Goal: Information Seeking & Learning: Learn about a topic

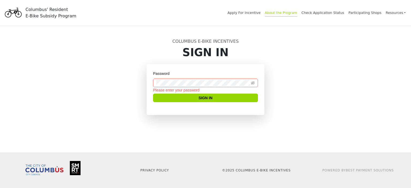
click at [290, 14] on link "About the Program" at bounding box center [281, 14] width 32 height 6
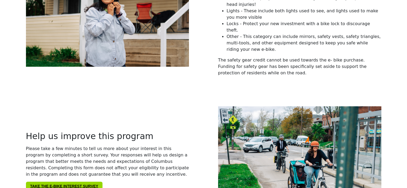
scroll to position [856, 0]
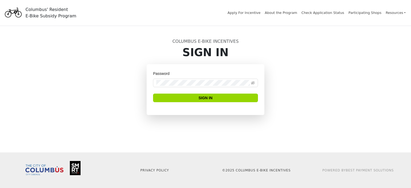
drag, startPoint x: 0, startPoint y: 0, endPoint x: 312, endPoint y: 66, distance: 319.1
click at [312, 66] on div "Password Sign In" at bounding box center [205, 96] width 353 height 64
click at [260, 13] on link "Apply For Incentive" at bounding box center [243, 14] width 33 height 6
click at [295, 12] on link "About the Program" at bounding box center [281, 14] width 32 height 6
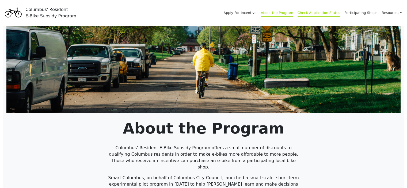
click at [323, 12] on link "Check Application Status" at bounding box center [318, 14] width 43 height 6
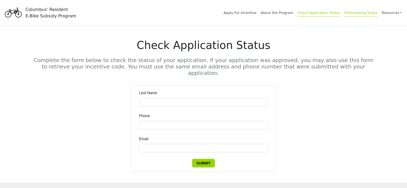
click at [362, 12] on link "Participating Shops" at bounding box center [360, 14] width 33 height 6
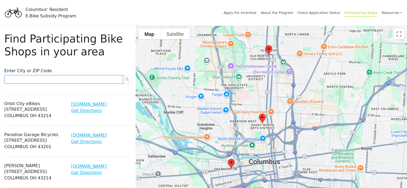
click at [38, 78] on input "text" at bounding box center [63, 79] width 119 height 9
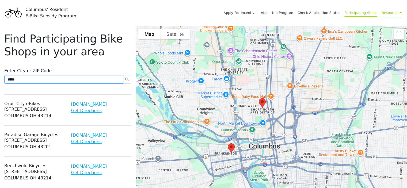
type input "*****"
click at [398, 14] on link "Resources" at bounding box center [392, 12] width 20 height 9
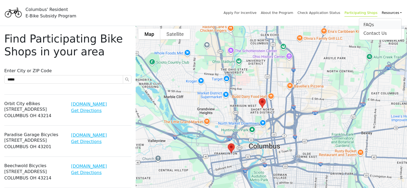
click at [369, 26] on div "FAQs" at bounding box center [380, 25] width 34 height 6
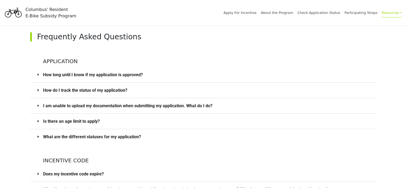
click at [42, 75] on div at bounding box center [40, 74] width 6 height 6
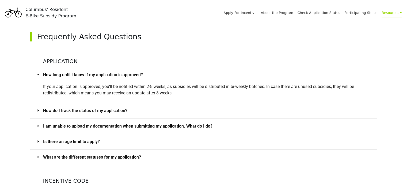
click at [37, 110] on icon "caret-right" at bounding box center [37, 110] width 1 height 2
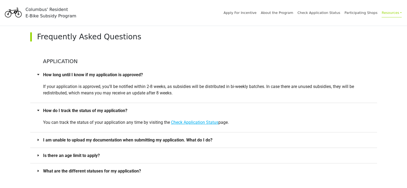
click at [39, 138] on icon "caret-right" at bounding box center [38, 139] width 3 height 3
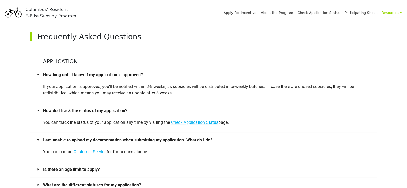
scroll to position [54, 0]
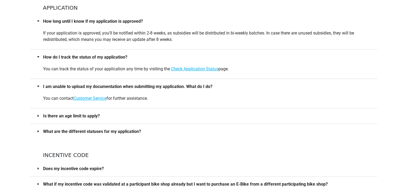
click at [39, 115] on icon "caret-right" at bounding box center [38, 115] width 3 height 3
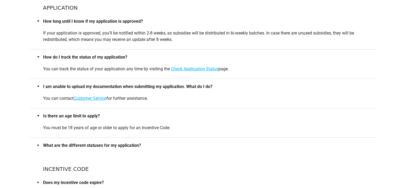
scroll to position [80, 0]
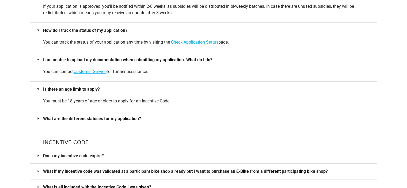
click at [38, 117] on icon "caret-right" at bounding box center [38, 118] width 3 height 3
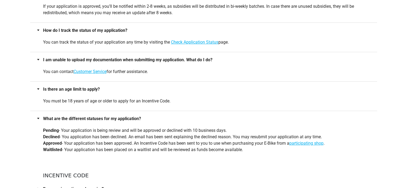
scroll to position [161, 0]
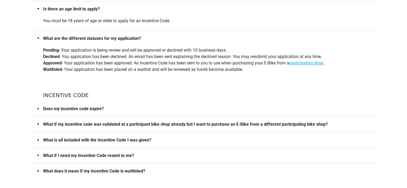
click at [40, 107] on div at bounding box center [40, 108] width 6 height 6
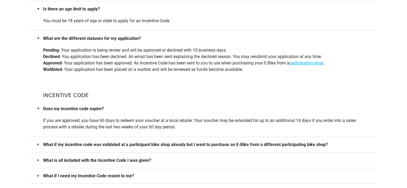
click at [63, 144] on span "What if my incentive code was validated at a participant bike shop already but …" at bounding box center [206, 144] width 327 height 7
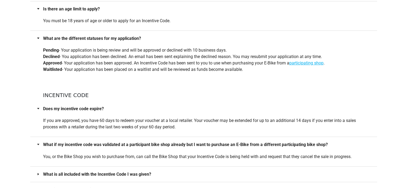
scroll to position [214, 0]
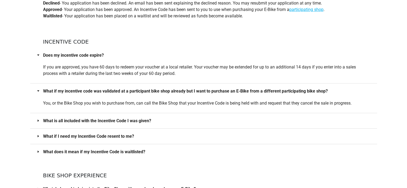
click at [68, 135] on span "What if I need my Incentive Code resent to me?" at bounding box center [206, 136] width 327 height 7
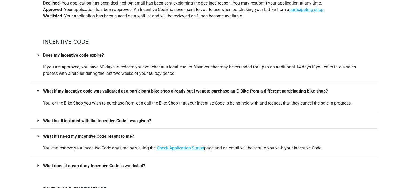
click at [62, 166] on span "What does it mean if my Incentive Code is waitlisted?" at bounding box center [206, 165] width 327 height 7
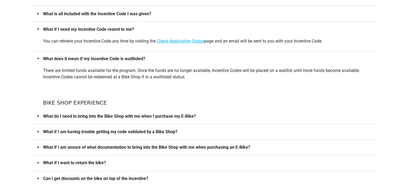
scroll to position [367, 0]
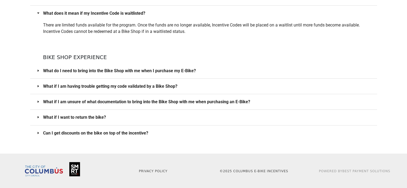
click at [82, 132] on span "Can I get discounts on the bike on top of the incentive?" at bounding box center [206, 133] width 327 height 7
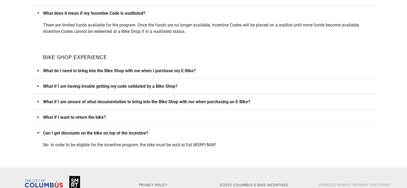
click at [82, 116] on span "What if I want to return the bike?" at bounding box center [206, 117] width 327 height 7
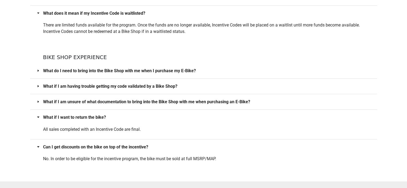
click at [89, 102] on span "What if I am unsure of what documentation to bring into the Bike Shop with me w…" at bounding box center [206, 101] width 327 height 7
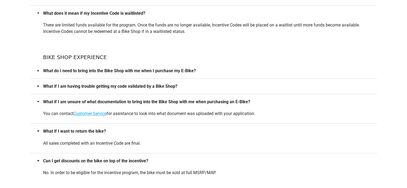
click at [96, 87] on span "What if I am having trouble getting my code validated by a Bike Shop?" at bounding box center [206, 86] width 327 height 7
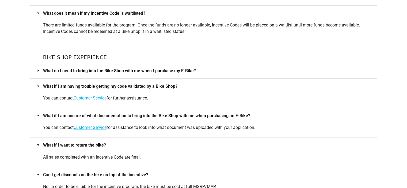
click at [101, 71] on span "What do I need to bring into the Bike Shop with me when I purchase my E-Bike?" at bounding box center [206, 70] width 327 height 7
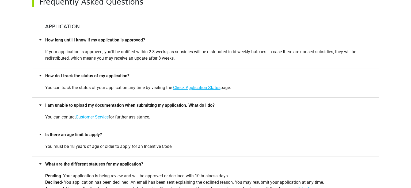
scroll to position [0, 0]
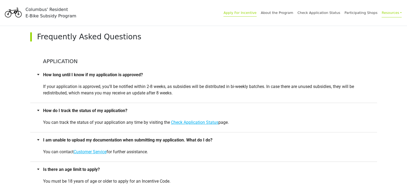
click at [256, 12] on link "Apply For Incentive" at bounding box center [239, 14] width 33 height 6
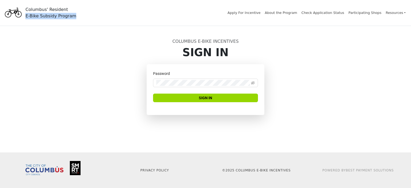
drag, startPoint x: 71, startPoint y: 16, endPoint x: 26, endPoint y: 14, distance: 44.2
click at [26, 14] on div "Columbus' Resident E-Bike Subsidy Program Apply For Incentive About the Program…" at bounding box center [205, 12] width 411 height 21
copy div "E-Bike Subsidy Program"
